Goal: Task Accomplishment & Management: Complete application form

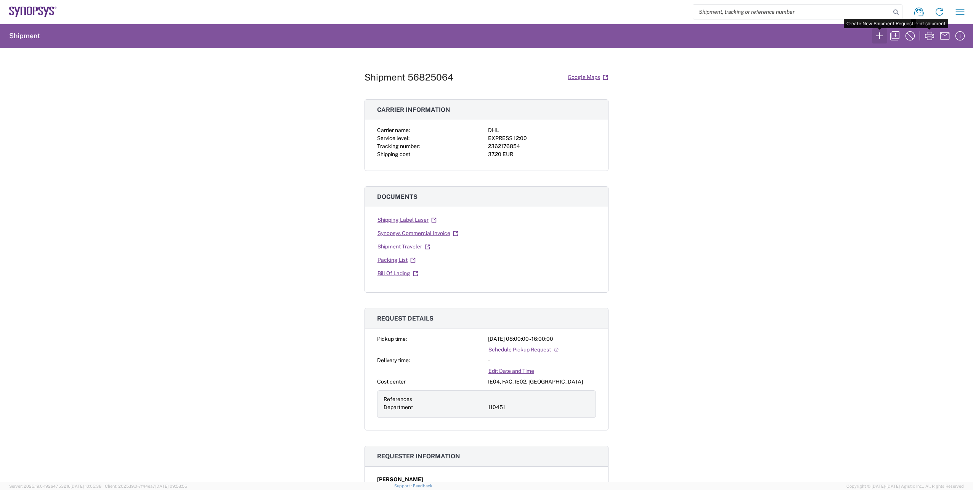
click at [883, 34] on icon "button" at bounding box center [880, 36] width 12 height 12
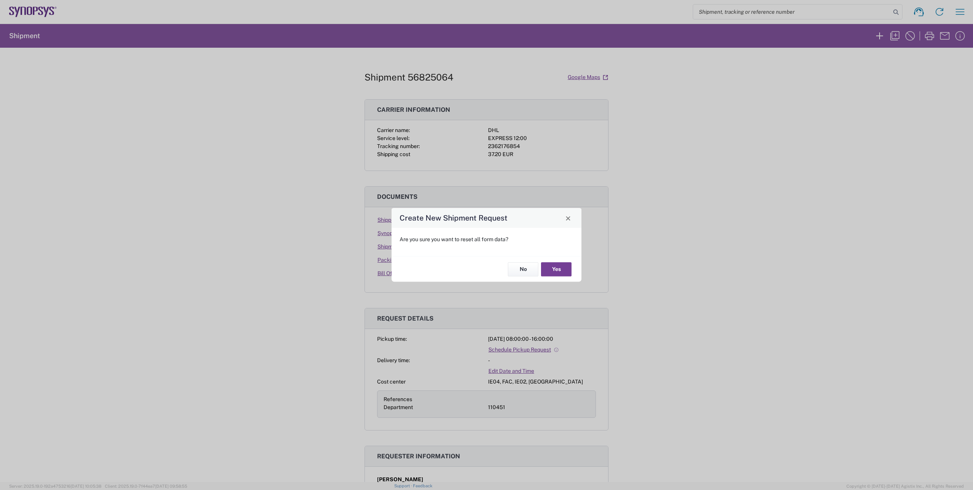
click at [559, 268] on button "Yes" at bounding box center [556, 269] width 31 height 14
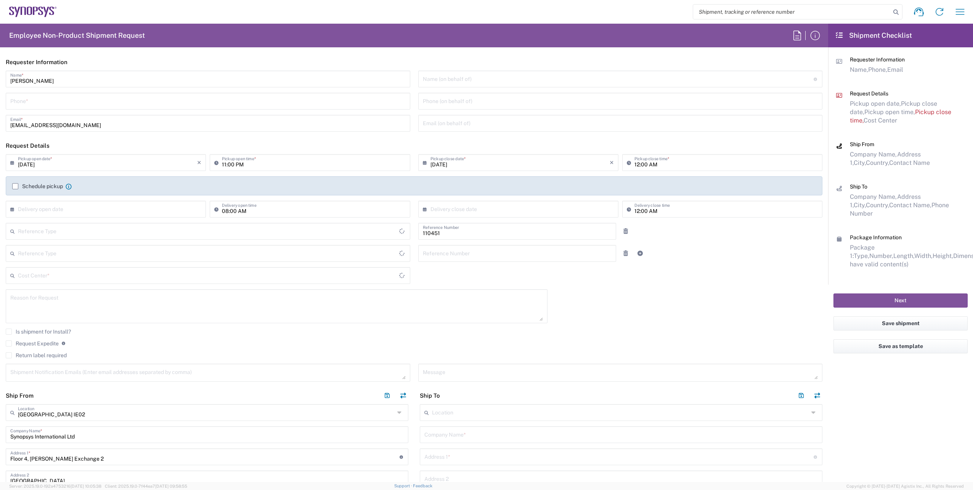
type input "[GEOGRAPHIC_DATA]"
type input "Department"
type input "IE04, FAC, IE02, Dublin 110451"
type input "Delivered at Place"
type input "[GEOGRAPHIC_DATA]"
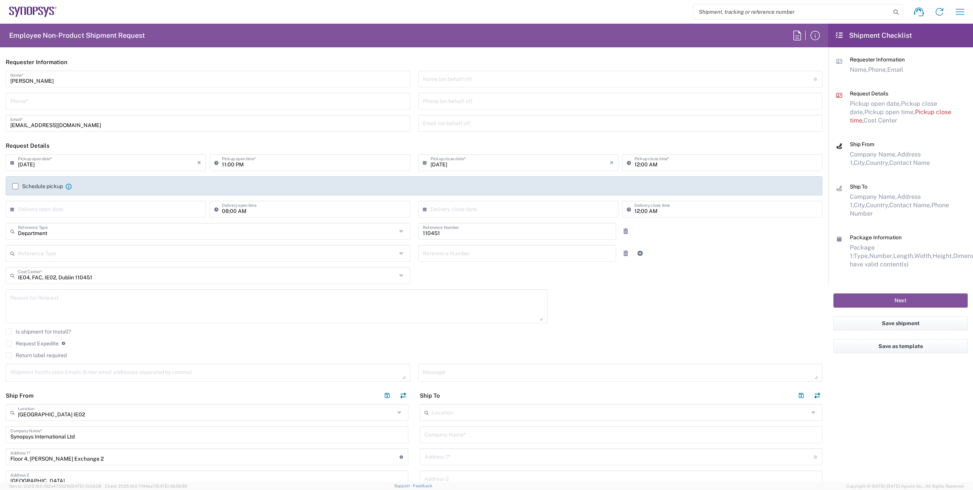
click at [36, 107] on input "tel" at bounding box center [207, 100] width 395 height 13
paste input "[PHONE_NUMBER]"
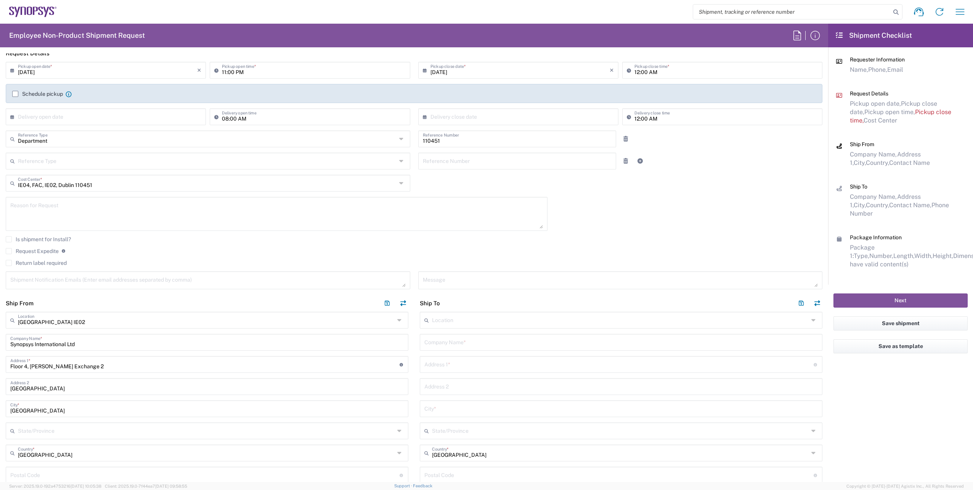
scroll to position [267, 0]
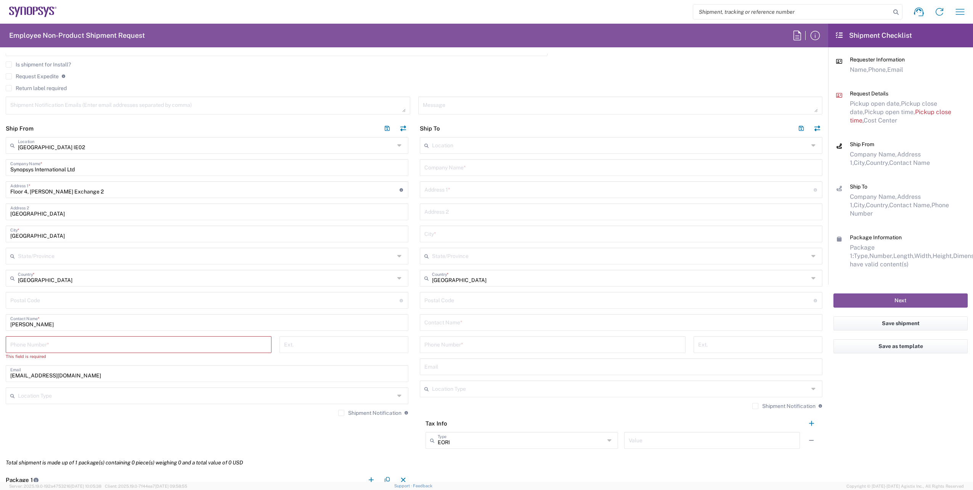
type input "[PHONE_NUMBER]"
click at [73, 346] on input "tel" at bounding box center [138, 343] width 257 height 13
paste input "[PHONE_NUMBER]"
type input "[PHONE_NUMBER]"
click at [58, 103] on textarea at bounding box center [207, 105] width 395 height 13
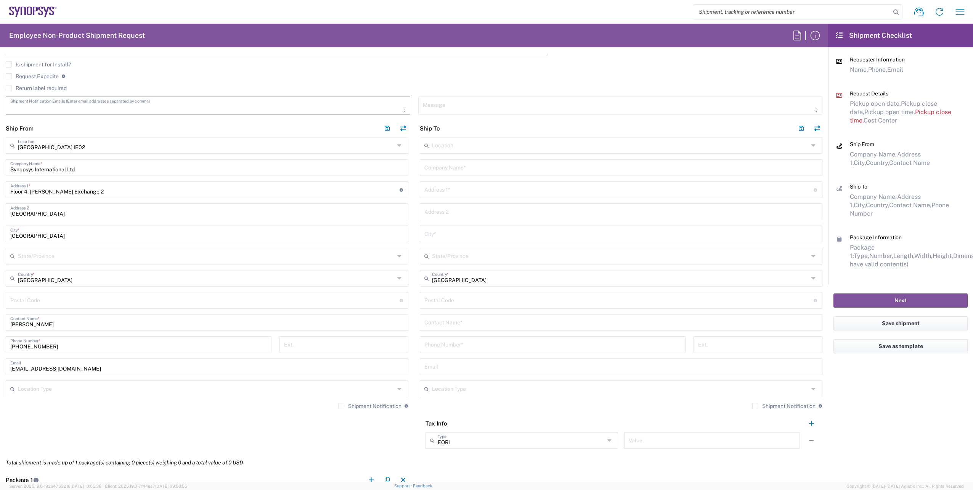
paste textarea "[EMAIL_ADDRESS][DOMAIN_NAME]"
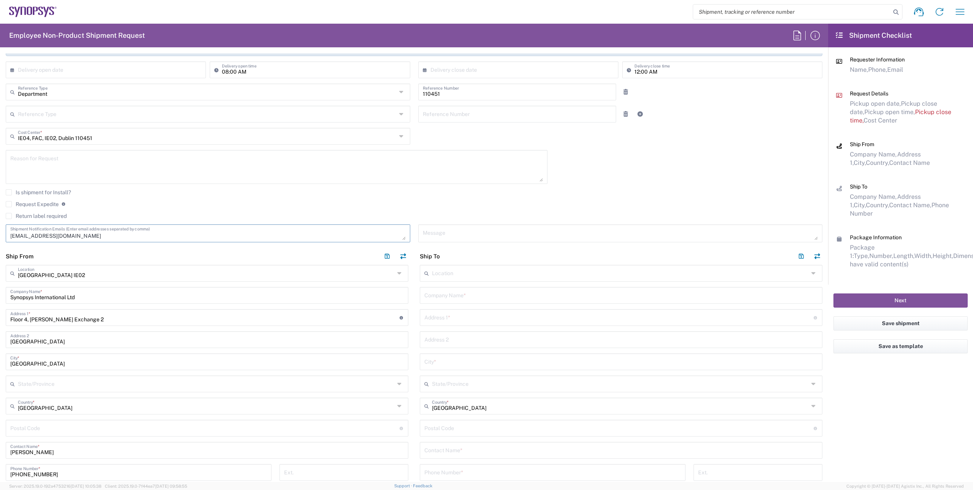
scroll to position [114, 0]
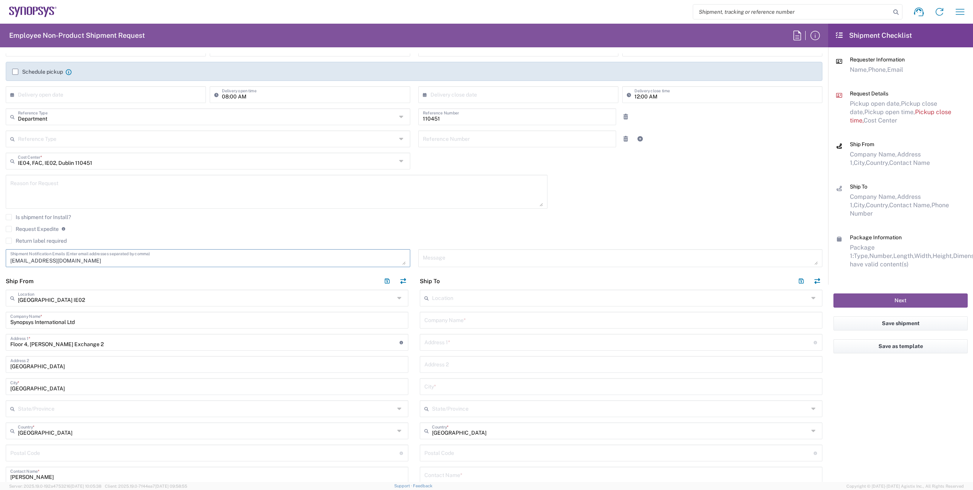
type textarea "[EMAIL_ADDRESS][DOMAIN_NAME]"
click at [201, 231] on agx-checkbox-control "Request Expedite If expedite is checked you will be unable to rate and book thi…" at bounding box center [414, 228] width 817 height 7
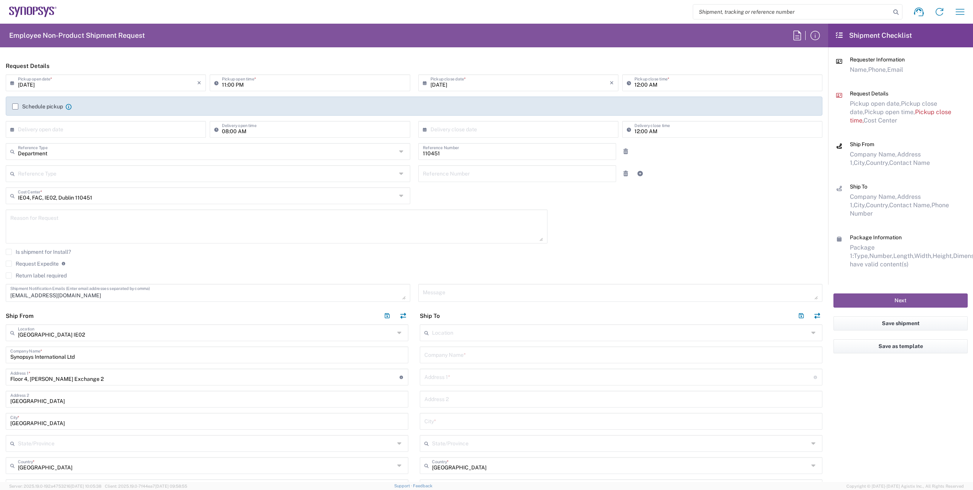
scroll to position [0, 0]
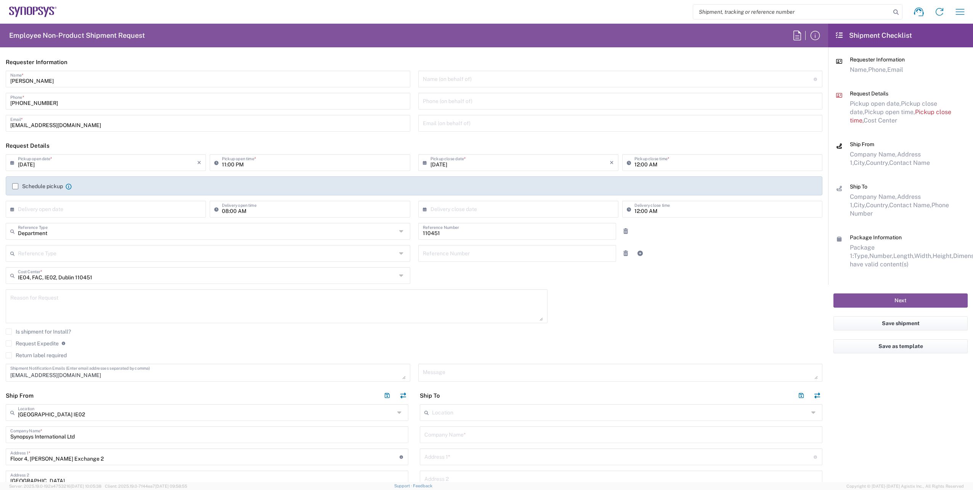
click at [102, 161] on input "[DATE]" at bounding box center [107, 161] width 179 height 13
click at [97, 221] on span "16" at bounding box center [95, 220] width 11 height 11
type input "09/16/2025"
click at [498, 162] on input "09/16/2025" at bounding box center [520, 161] width 179 height 13
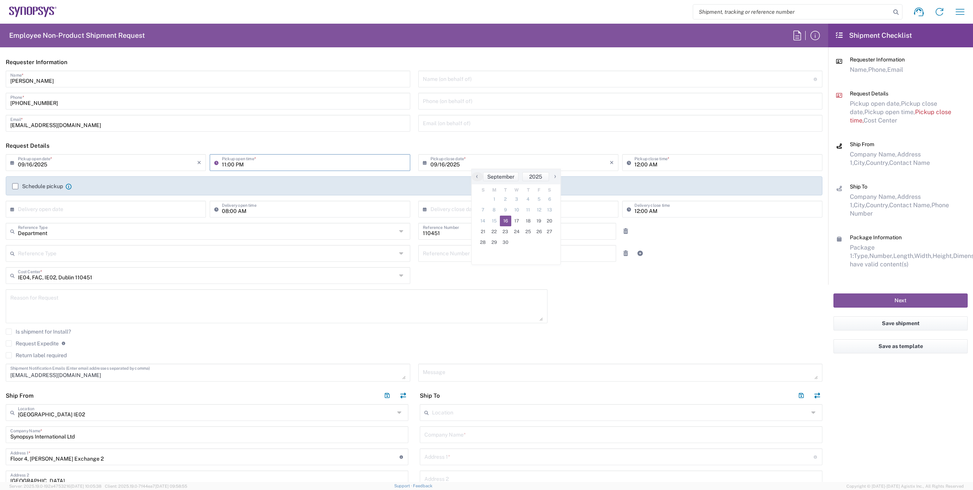
drag, startPoint x: 222, startPoint y: 164, endPoint x: 225, endPoint y: 180, distance: 16.3
click at [222, 164] on input "11:00 PM" at bounding box center [313, 161] width 183 height 13
click at [244, 165] on input "08:00 PM" at bounding box center [313, 161] width 183 height 13
type input "08:00 AM"
click at [635, 165] on input "12:00 AM" at bounding box center [726, 161] width 183 height 13
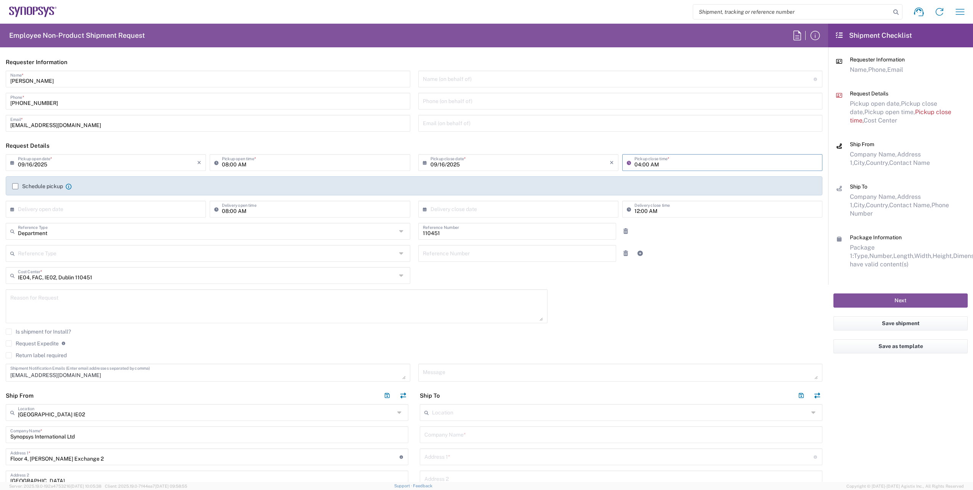
click at [651, 166] on input "04:00 AM" at bounding box center [726, 161] width 183 height 13
type input "04:00 PM"
click at [704, 306] on div "[DATE] × Pickup open date * Cancel Apply 08:00 AM Pickup open time * [DATE] × P…" at bounding box center [414, 270] width 825 height 233
click at [495, 376] on textarea at bounding box center [620, 372] width 395 height 13
type textarea "Picture badge for [PERSON_NAME]"
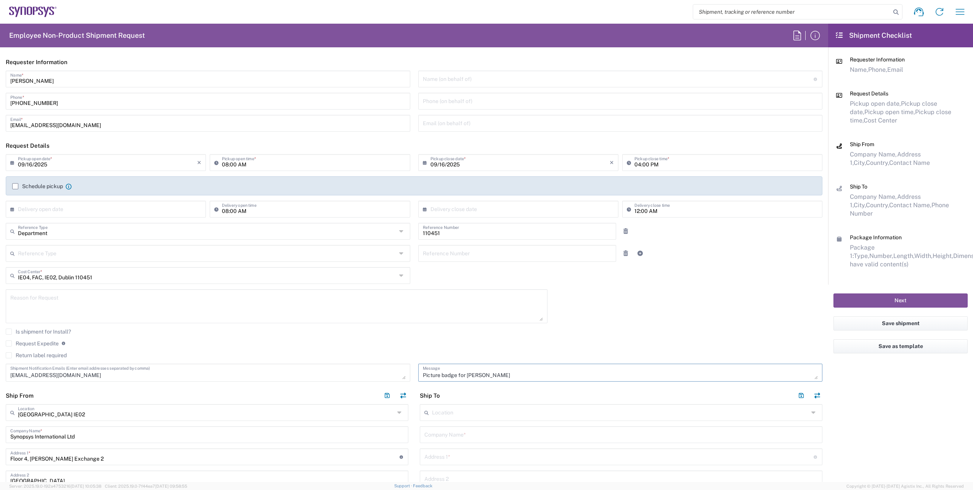
click at [531, 373] on textarea "Picture badge for [PERSON_NAME]" at bounding box center [620, 372] width 395 height 13
click at [543, 412] on input "text" at bounding box center [620, 411] width 377 height 13
click at [479, 395] on span "Wissous/Rungis FR65" at bounding box center [617, 397] width 398 height 12
type input "Wissous/Rungis FR65"
type input "SYNOPSYS EMULATION AND VERIFICATION"
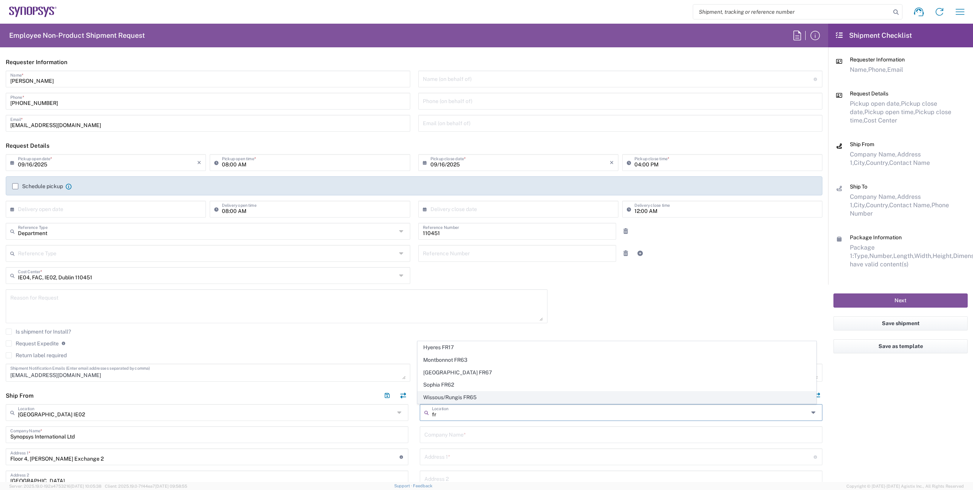
type input "[STREET_ADDRESS]"
type input "Rungis"
type input "[GEOGRAPHIC_DATA]"
type input "94150"
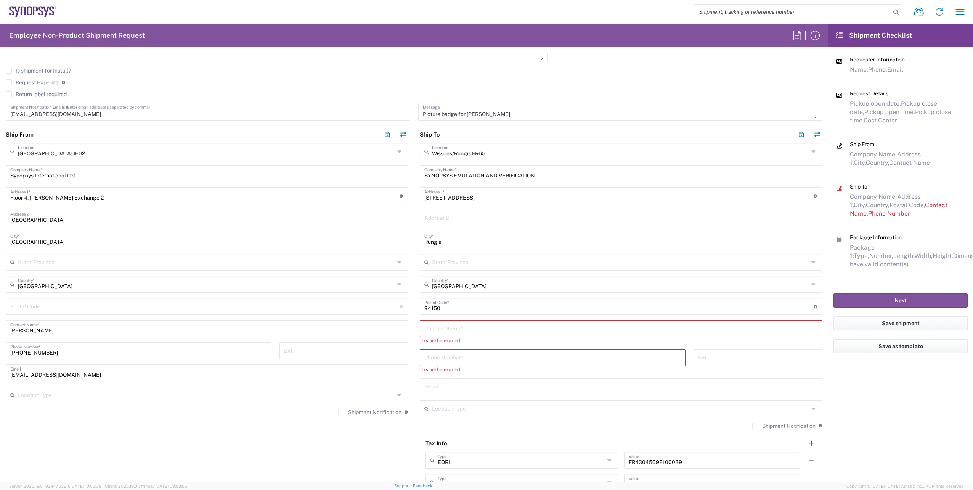
scroll to position [267, 0]
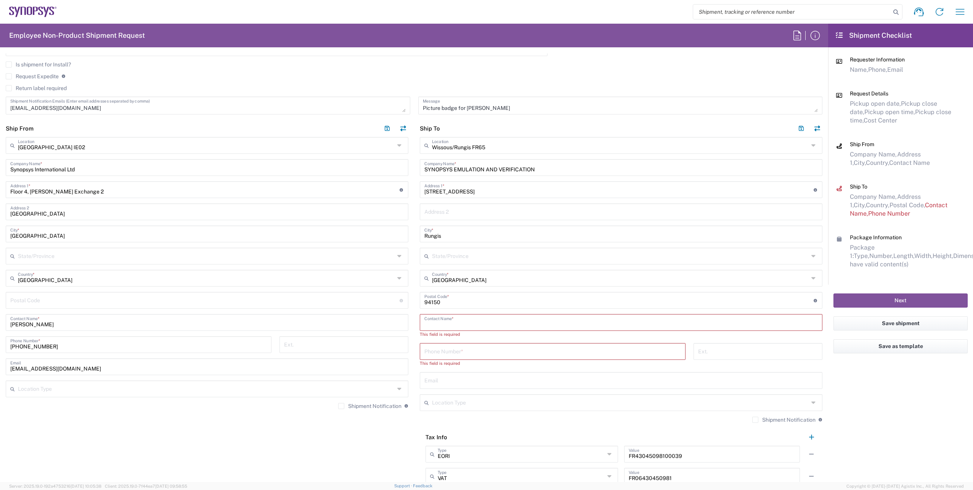
click at [465, 323] on input "text" at bounding box center [621, 321] width 394 height 13
paste input "[PERSON_NAME]"
type input "[PERSON_NAME]"
click at [439, 374] on input "text" at bounding box center [621, 372] width 394 height 13
paste input "[EMAIL_ADDRESS][DOMAIN_NAME]"
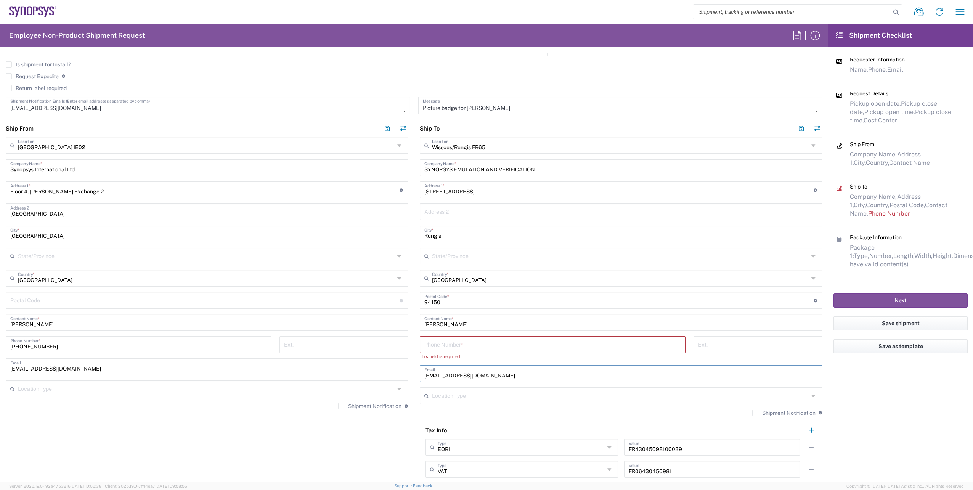
type input "[EMAIL_ADDRESS][DOMAIN_NAME]"
click at [427, 343] on input "tel" at bounding box center [552, 343] width 257 height 13
paste input "[PHONE_NUMBER]"
type input "[PHONE_NUMBER]"
click at [290, 456] on agx-shipment-stop-widget "Ship From [GEOGRAPHIC_DATA] IE02 Location [GEOGRAPHIC_DATA] [GEOGRAPHIC_DATA] D…" at bounding box center [207, 309] width 414 height 378
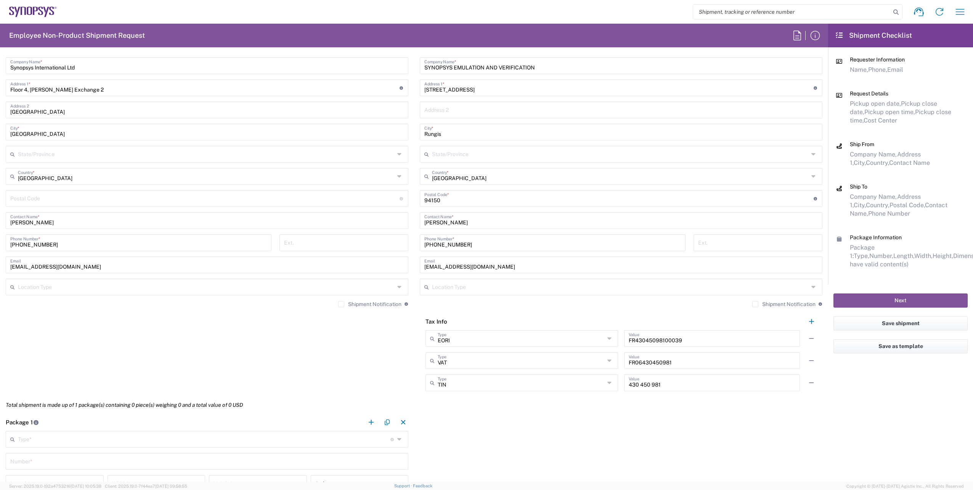
scroll to position [496, 0]
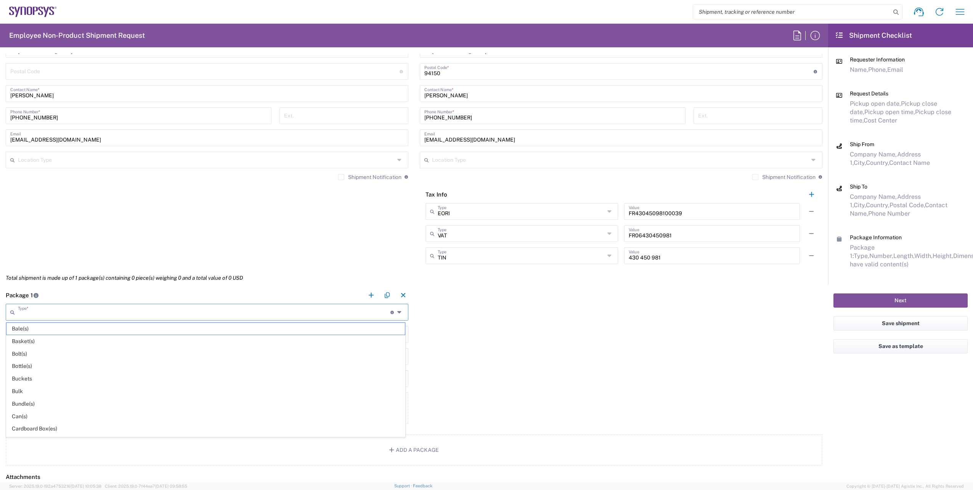
click at [359, 310] on input "text" at bounding box center [204, 311] width 373 height 13
click at [72, 330] on span "Envelope" at bounding box center [205, 329] width 398 height 12
type input "Envelope"
type input "1"
type input "9.5"
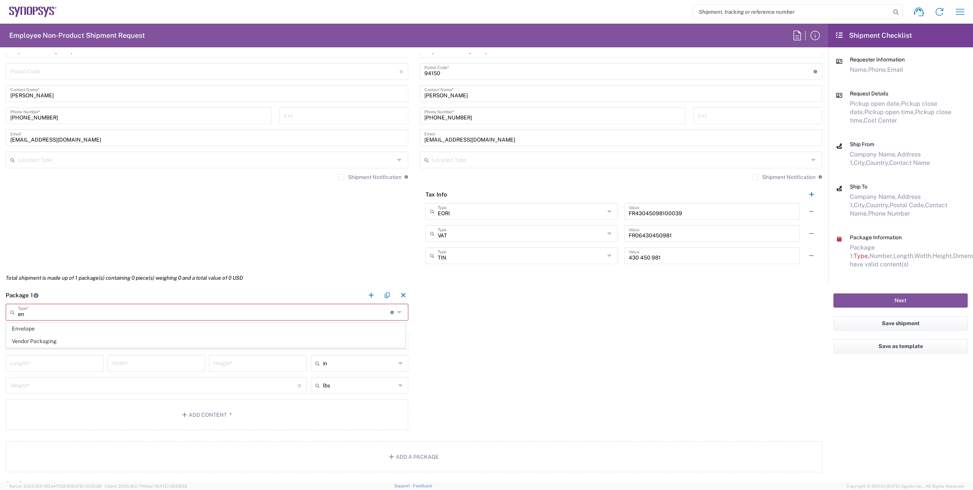
type input "12.5"
type input "0.25"
type input "1"
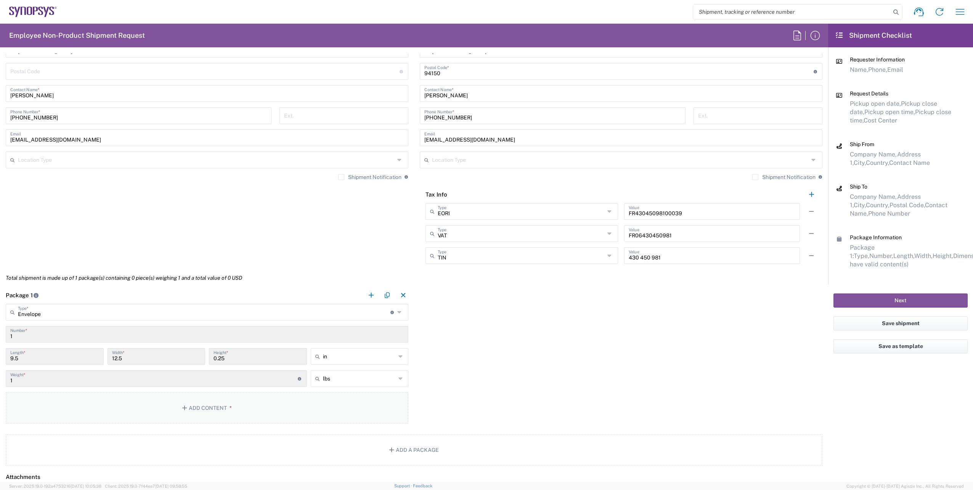
click at [231, 415] on button "Add Content *" at bounding box center [207, 407] width 403 height 31
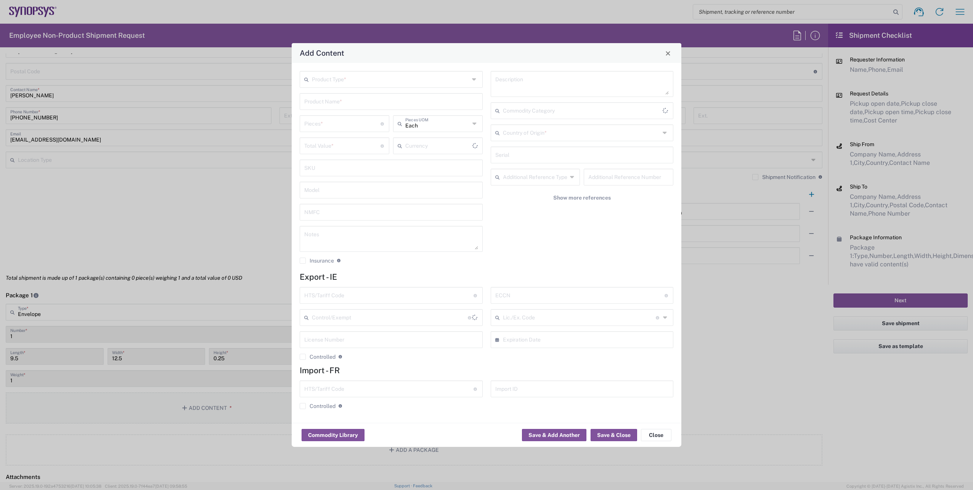
type input "US Dollar"
click at [475, 80] on icon at bounding box center [475, 79] width 6 height 12
click at [379, 108] on span "General Commodity" at bounding box center [391, 109] width 182 height 12
type input "General Commodity"
click at [366, 100] on input "text" at bounding box center [391, 100] width 174 height 13
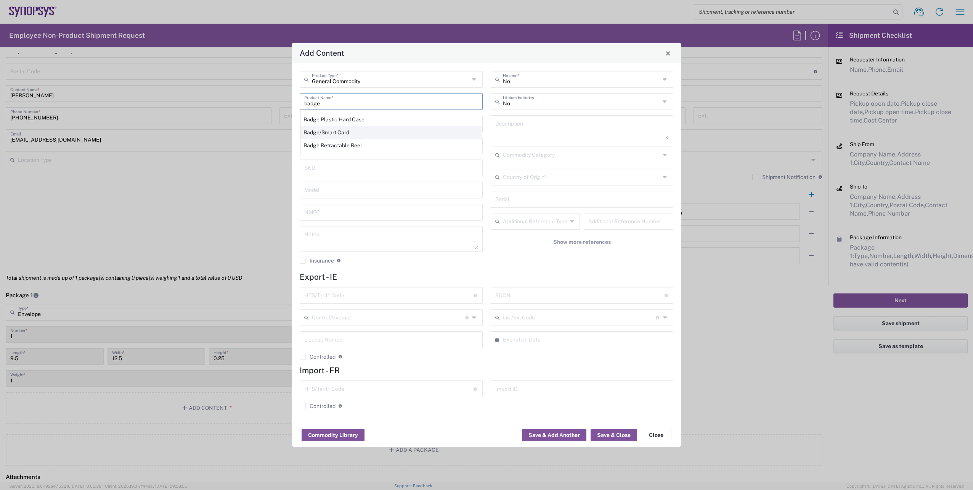
click at [320, 134] on div "Badge/Smart Card" at bounding box center [391, 132] width 182 height 13
type input "Badge/Smart Card"
type input "10.15"
type textarea "Badge/Smart Card"
type input "[GEOGRAPHIC_DATA]"
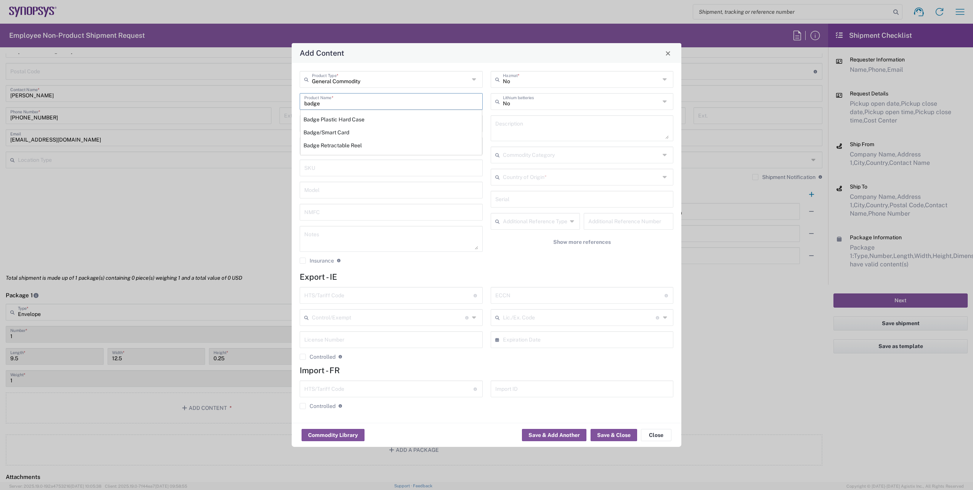
type input "8523.52.0090"
type input "BIS"
type input "EAR99"
type input "NLR - No License Required"
click at [662, 178] on div "United States Country of Origin *" at bounding box center [582, 177] width 183 height 17
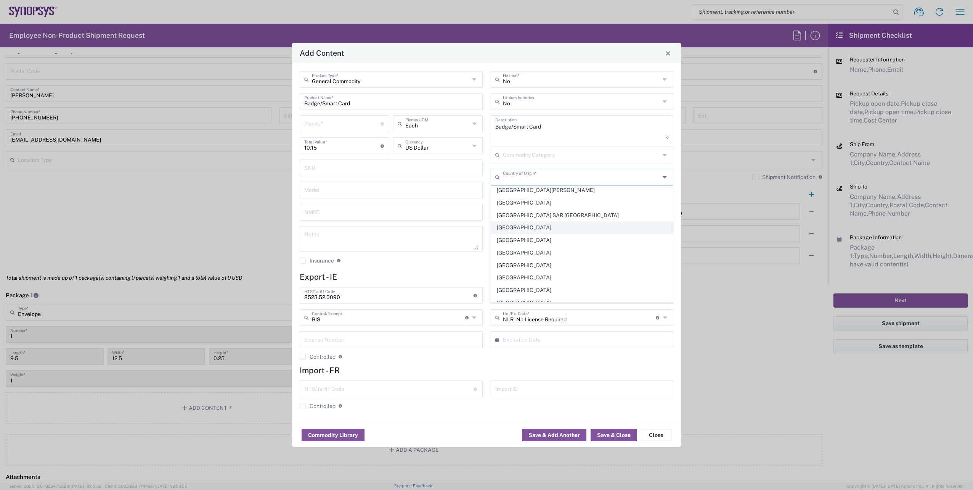
scroll to position [1258, 0]
click at [511, 288] on span "[GEOGRAPHIC_DATA]" at bounding box center [583, 286] width 182 height 12
type input "[GEOGRAPHIC_DATA]"
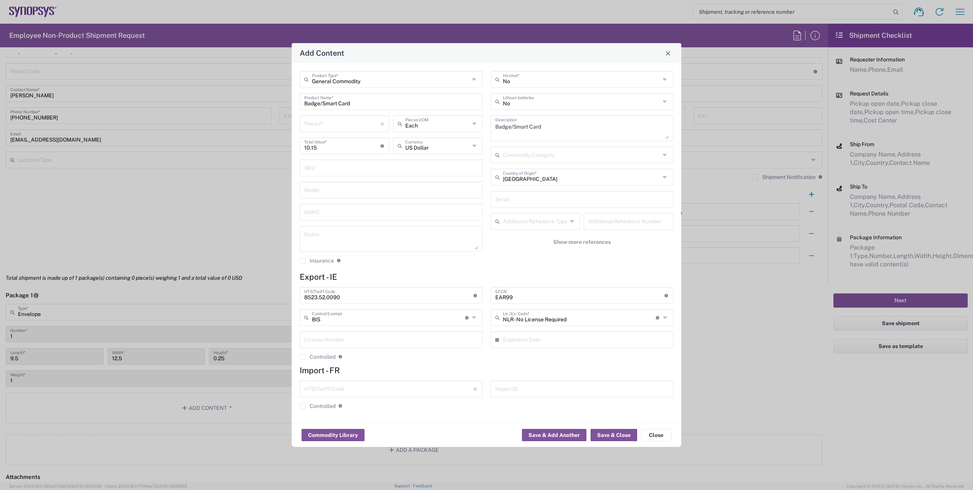
click at [331, 128] on input "number" at bounding box center [342, 122] width 76 height 13
type input "1"
click at [398, 267] on div "General Commodity Product Type * Badge/Smart Card Product Name * 1 Pieces * Num…" at bounding box center [391, 170] width 191 height 198
click at [623, 435] on button "Save & Close" at bounding box center [614, 435] width 47 height 12
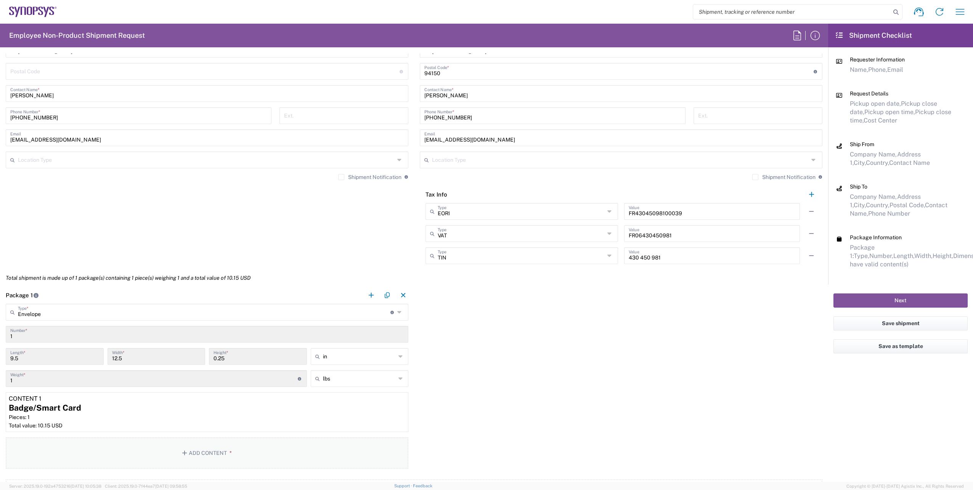
click at [196, 458] on button "Add Content *" at bounding box center [207, 452] width 403 height 31
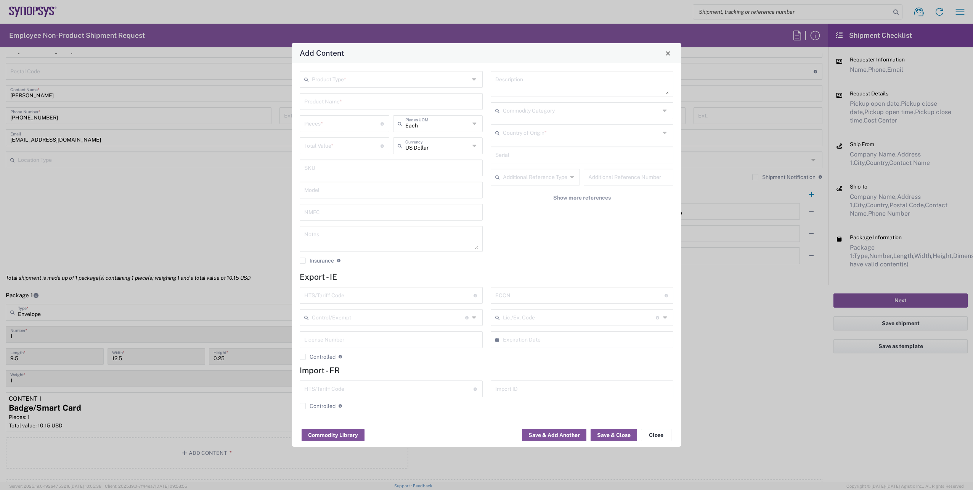
click at [473, 76] on icon at bounding box center [475, 79] width 6 height 12
click at [369, 108] on span "General Commodity" at bounding box center [391, 109] width 182 height 12
type input "General Commodity"
click at [365, 104] on input "text" at bounding box center [391, 100] width 174 height 13
click at [363, 119] on div "Badge Plastic Hard Case" at bounding box center [391, 119] width 182 height 13
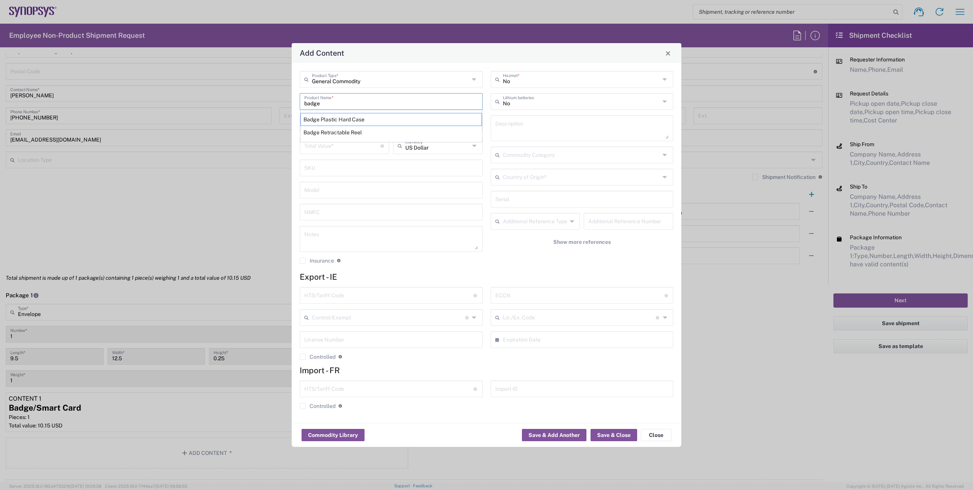
type input "Badge Plastic Hard Case"
type input "1.25"
type textarea "Badge Plastic Hard Case"
type input "[GEOGRAPHIC_DATA]"
type input "4202.32.0000"
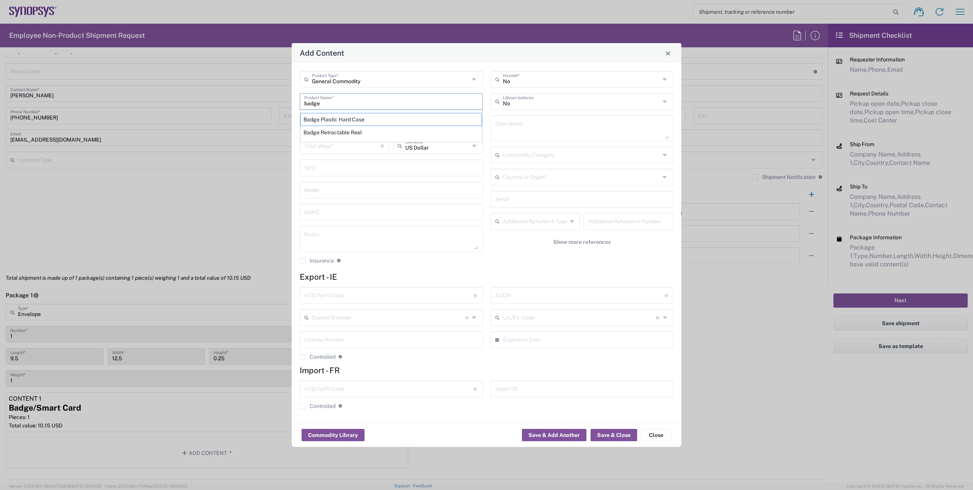
type input "BIS"
type input "EAR99"
type input "NLR - No License Required"
click at [328, 124] on input "number" at bounding box center [342, 122] width 76 height 13
type input "1"
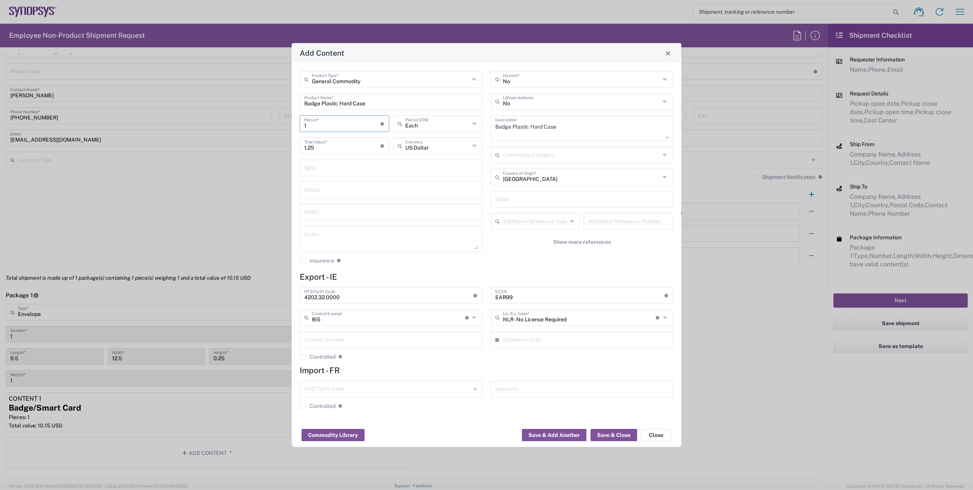
click at [521, 260] on div "No Hazmat * No Lithium batteries Badge Plastic Hard Case Description Commodity …" at bounding box center [582, 170] width 191 height 198
click at [607, 434] on button "Save & Close" at bounding box center [614, 435] width 47 height 12
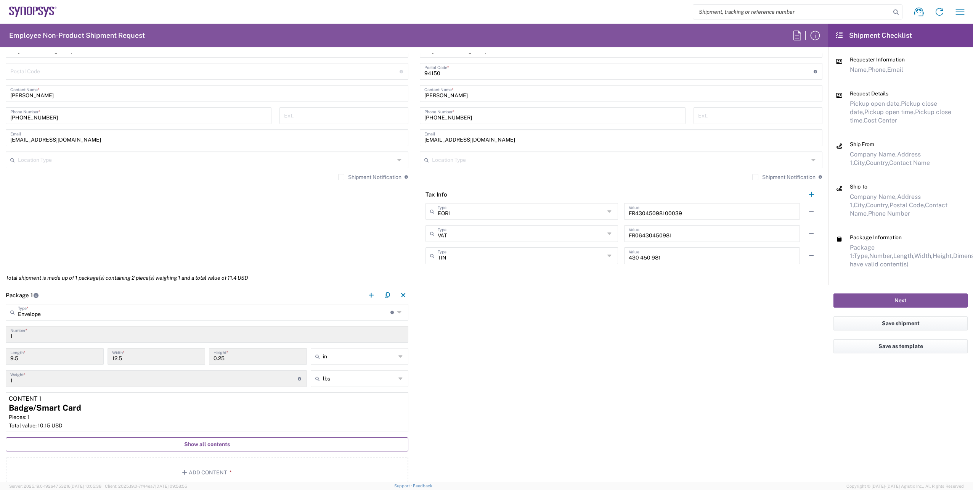
click at [221, 450] on button "Show all contents" at bounding box center [207, 444] width 403 height 14
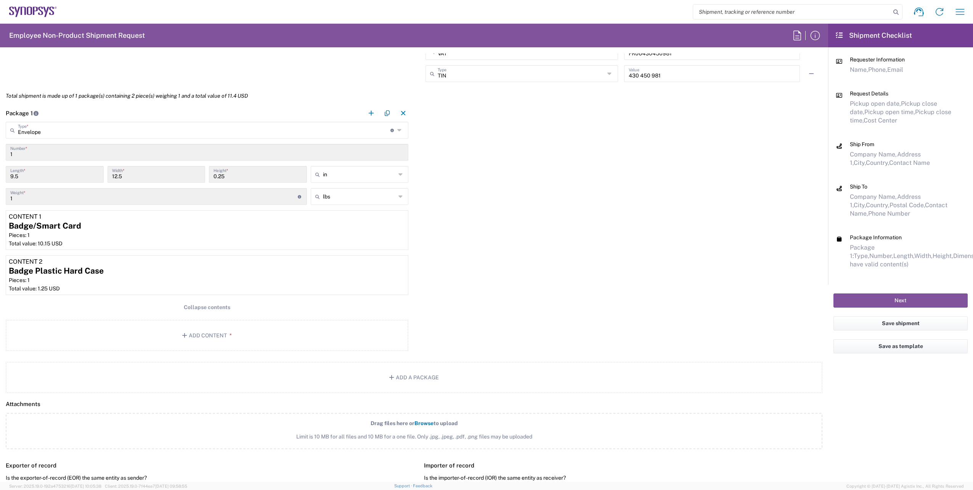
scroll to position [686, 0]
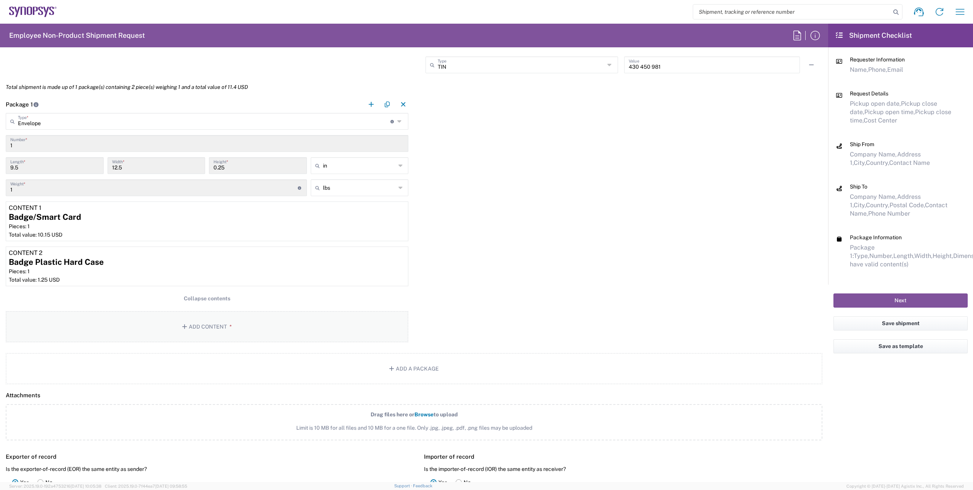
click at [230, 331] on button "Add Content *" at bounding box center [207, 326] width 403 height 31
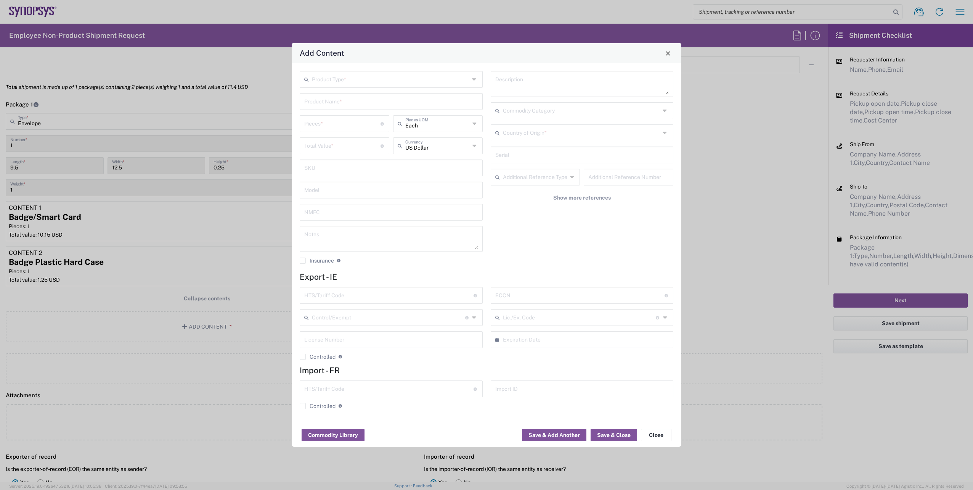
click at [476, 79] on icon at bounding box center [475, 79] width 6 height 12
click at [385, 106] on span "General Commodity" at bounding box center [391, 109] width 182 height 12
type input "General Commodity"
click at [382, 103] on input "text" at bounding box center [391, 100] width 174 height 13
click at [363, 119] on div "Lanyard" at bounding box center [391, 119] width 182 height 13
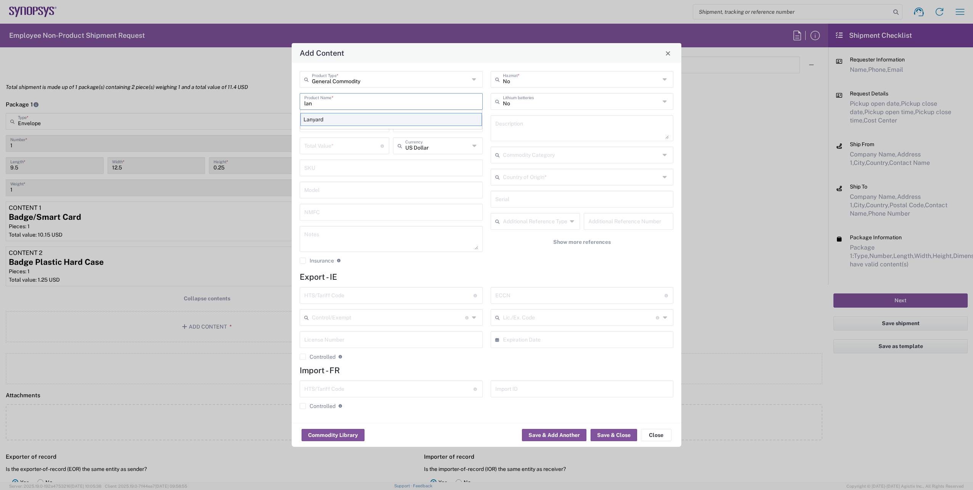
type input "Lanyard"
type input "1.7"
type textarea "Lanyard for ID Badge"
type input "[GEOGRAPHIC_DATA]"
type input "5609.00.3000"
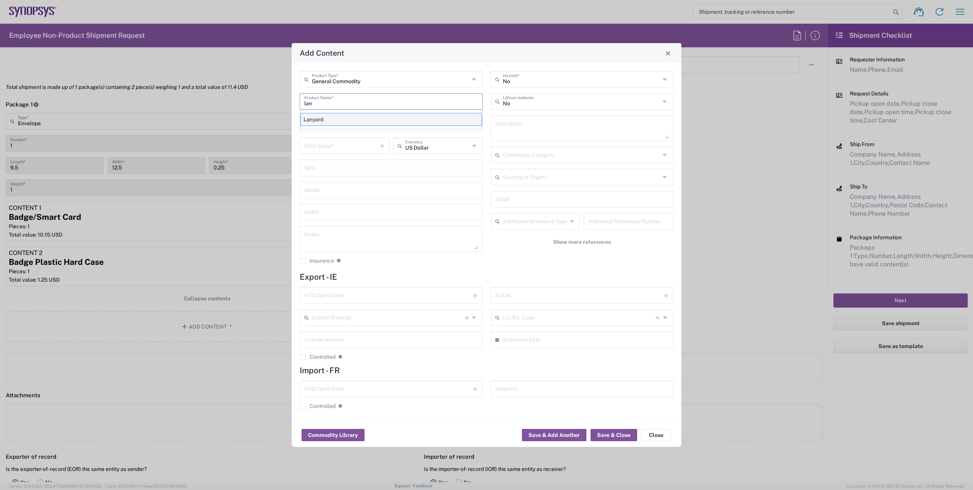
type input "BIS"
type input "EAR99"
type input "NLR - No License Required"
click at [331, 125] on input "number" at bounding box center [342, 122] width 76 height 13
type input "1"
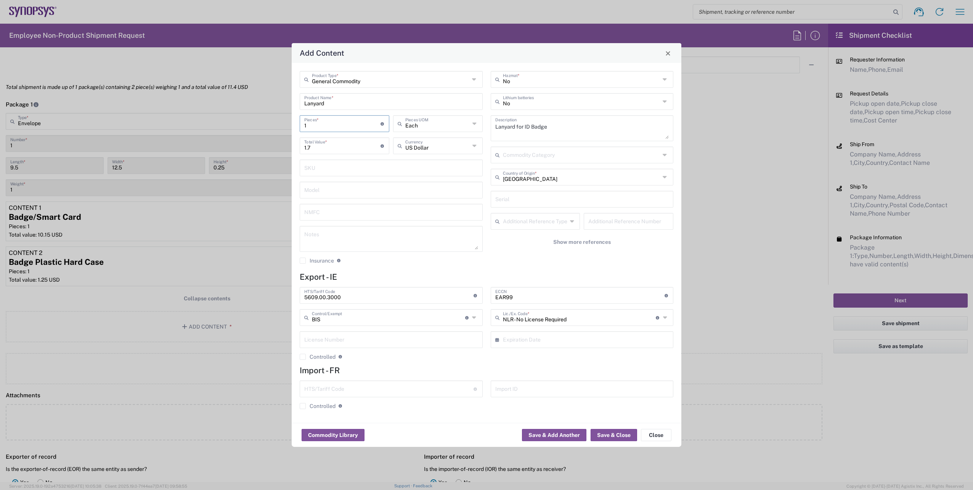
click at [445, 275] on h4 "Export - IE" at bounding box center [487, 277] width 374 height 10
click at [610, 432] on button "Save & Close" at bounding box center [614, 435] width 47 height 12
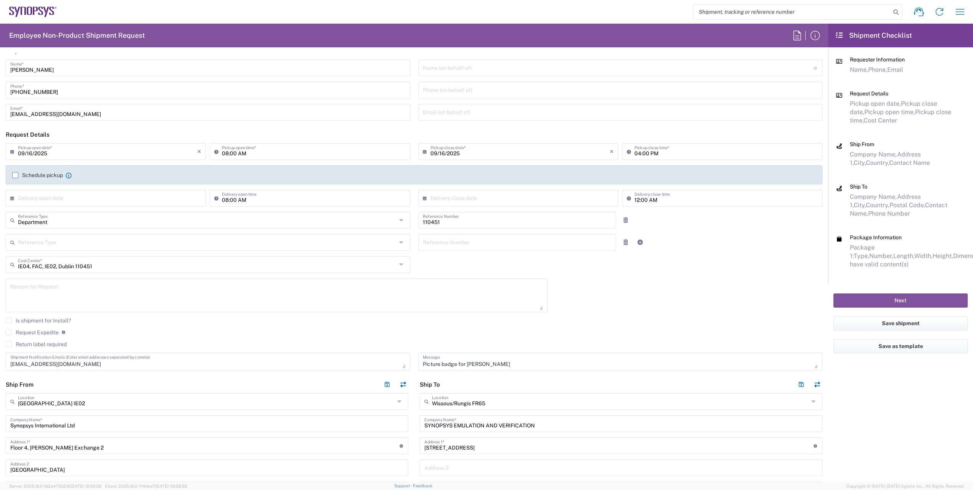
scroll to position [0, 0]
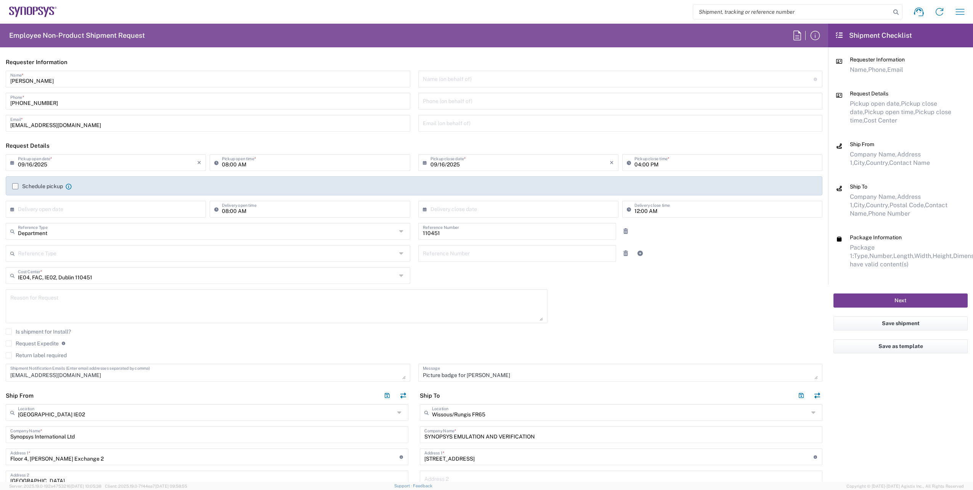
click at [879, 298] on button "Next" at bounding box center [901, 300] width 134 height 14
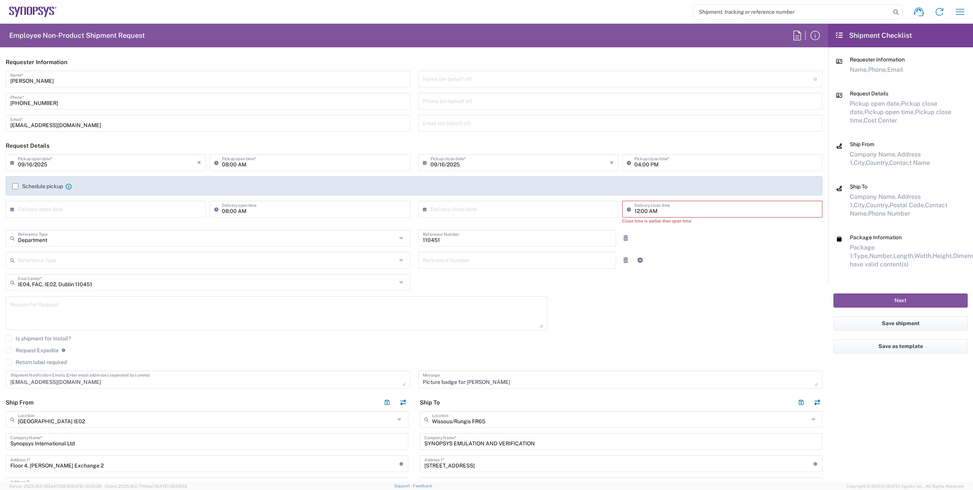
click at [662, 215] on div "12:00 AM Delivery close time" at bounding box center [722, 209] width 200 height 17
drag, startPoint x: 894, startPoint y: 299, endPoint x: 895, endPoint y: 303, distance: 4.3
click at [895, 299] on button "Next" at bounding box center [901, 300] width 134 height 14
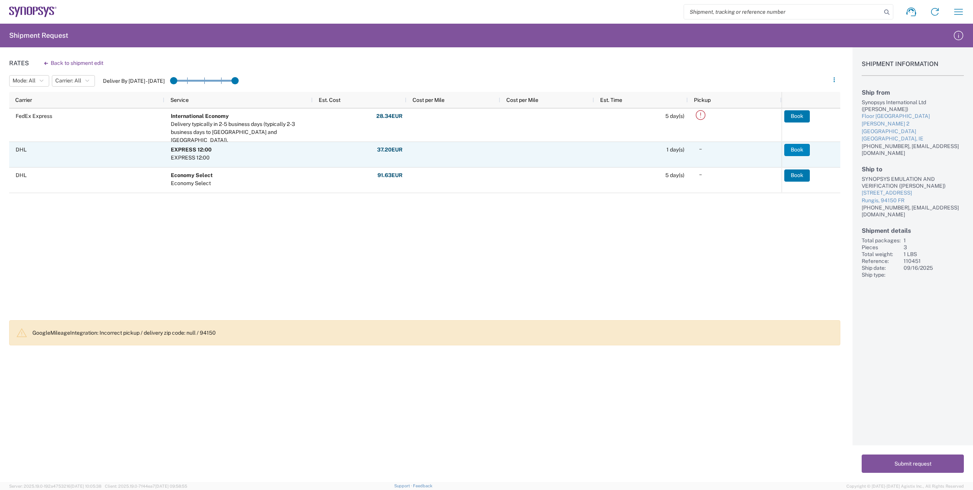
click at [799, 149] on button "Book" at bounding box center [797, 150] width 26 height 12
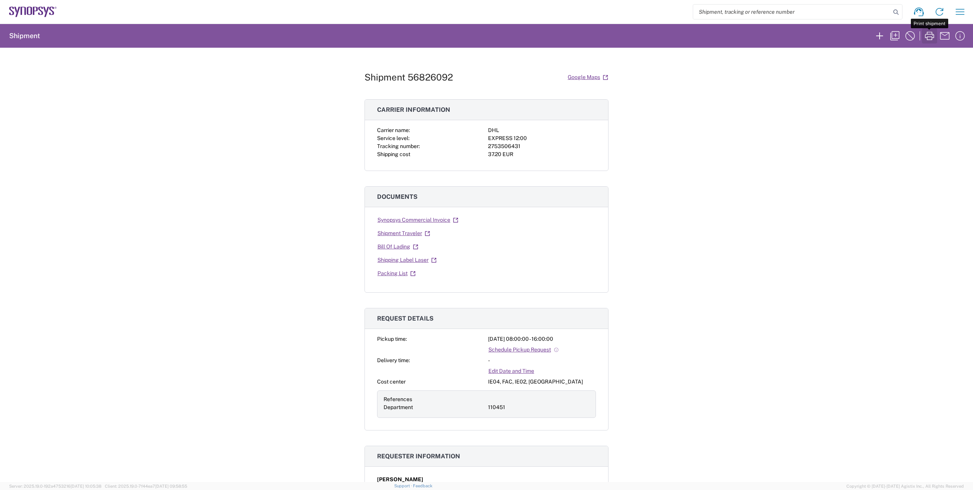
click at [926, 34] on icon "button" at bounding box center [929, 36] width 9 height 8
